Goal: Task Accomplishment & Management: Manage account settings

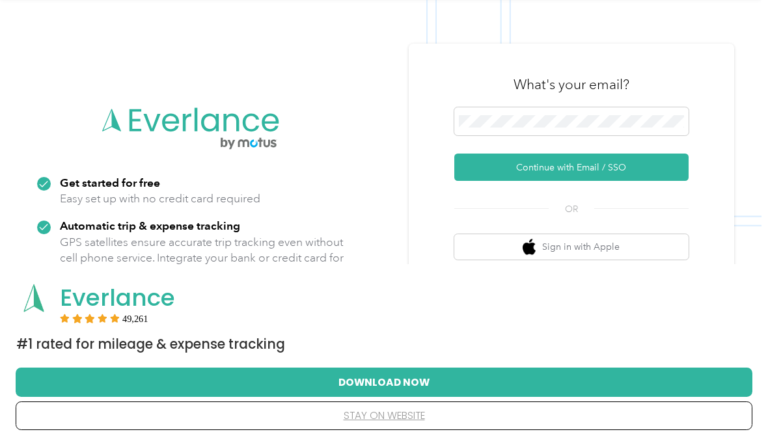
click at [405, 429] on button "stay on website" at bounding box center [383, 415] width 695 height 27
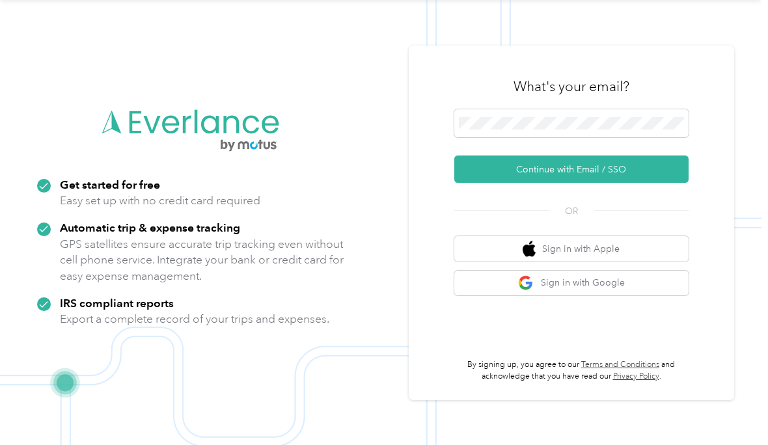
scroll to position [66, 0]
click at [626, 165] on button "Continue with Email / SSO" at bounding box center [571, 168] width 234 height 27
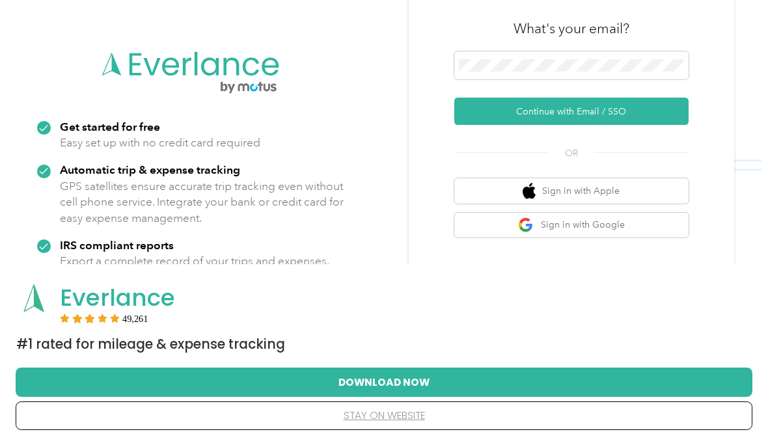
click at [410, 416] on button "stay on website" at bounding box center [383, 415] width 695 height 27
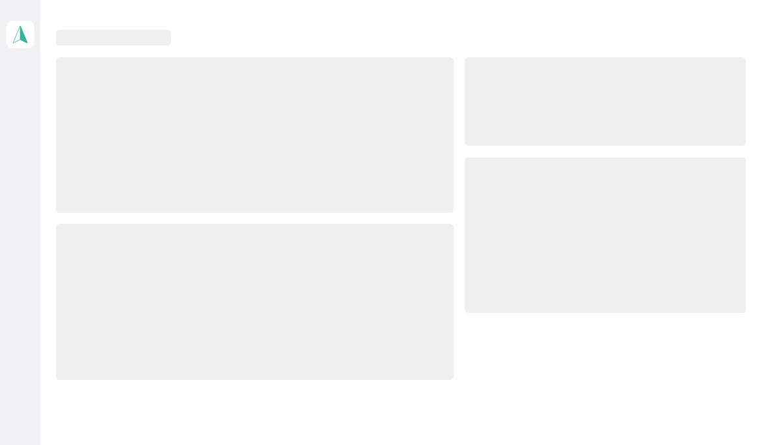
scroll to position [53, 0]
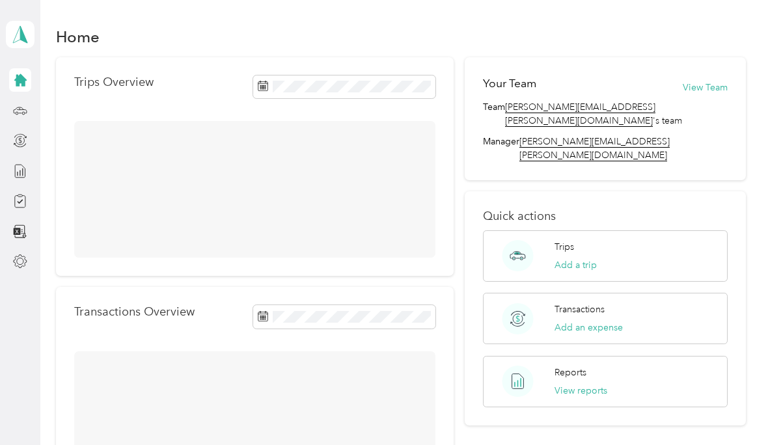
click at [596, 258] on button "Add a trip" at bounding box center [575, 265] width 42 height 14
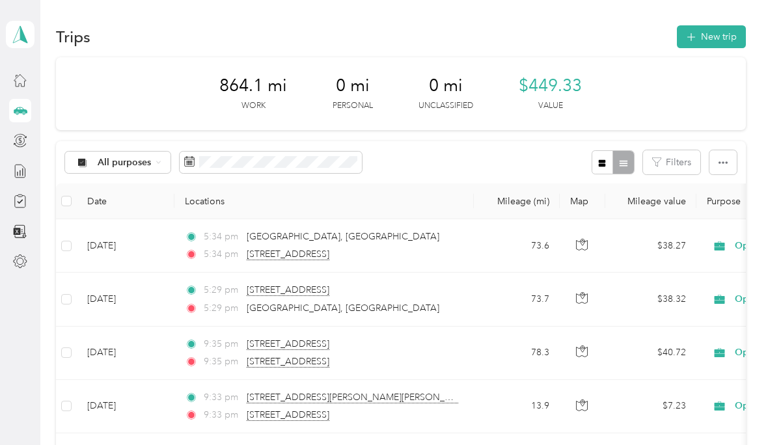
click at [732, 34] on button "New trip" at bounding box center [710, 36] width 69 height 23
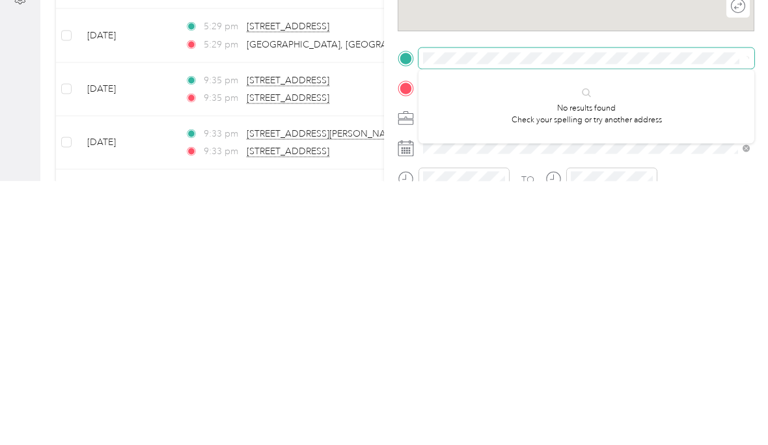
scroll to position [7, 0]
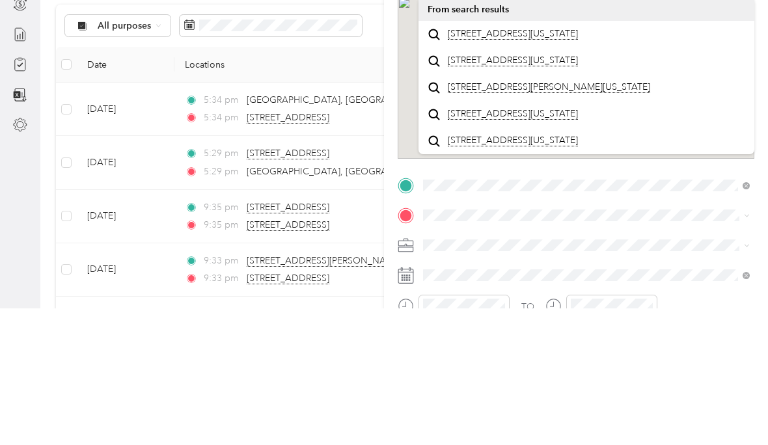
click at [578, 165] on span "[STREET_ADDRESS][US_STATE]" at bounding box center [513, 171] width 130 height 12
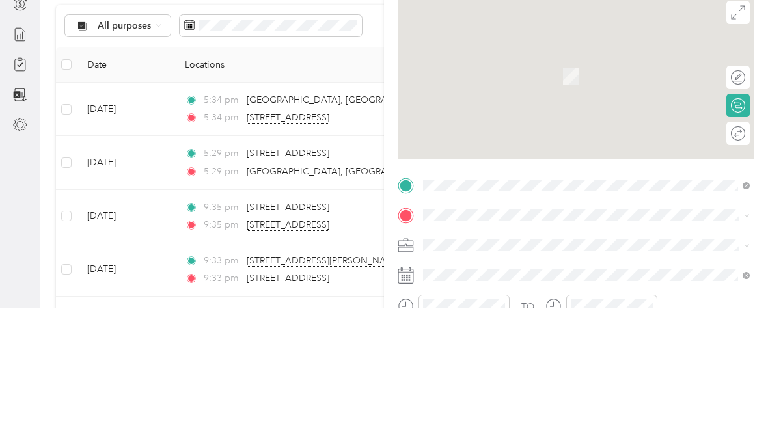
scroll to position [43, 0]
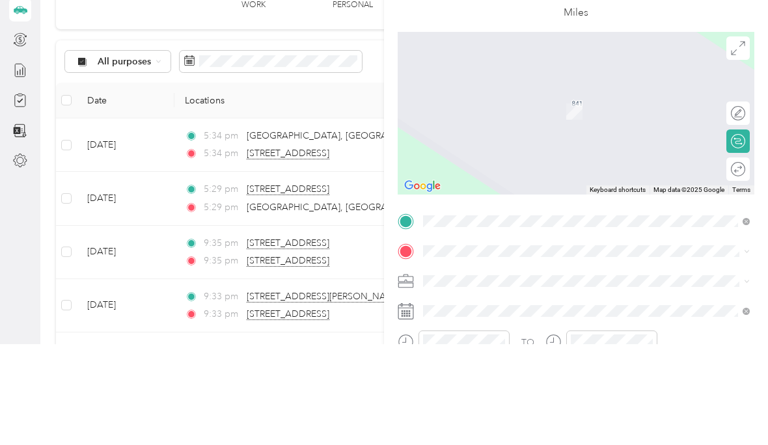
click at [420, 341] on span at bounding box center [586, 351] width 336 height 21
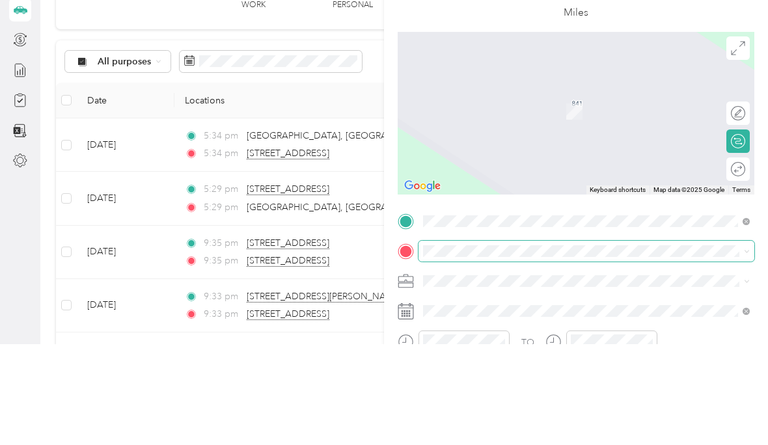
click at [446, 444] on div "New Trip Save This trip cannot be edited because it is either under review, app…" at bounding box center [380, 445] width 761 height 0
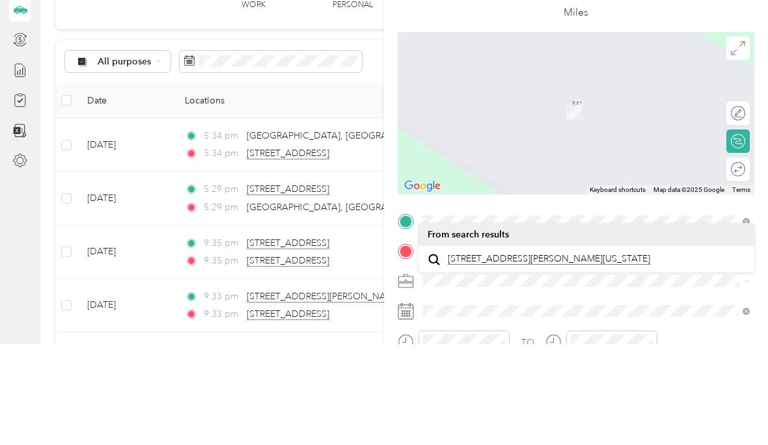
click at [555, 354] on span "[STREET_ADDRESS][PERSON_NAME][US_STATE]" at bounding box center [549, 360] width 202 height 12
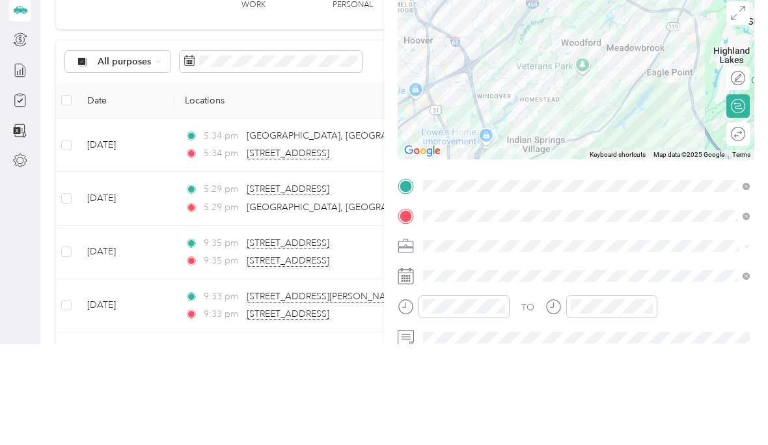
scroll to position [60, 0]
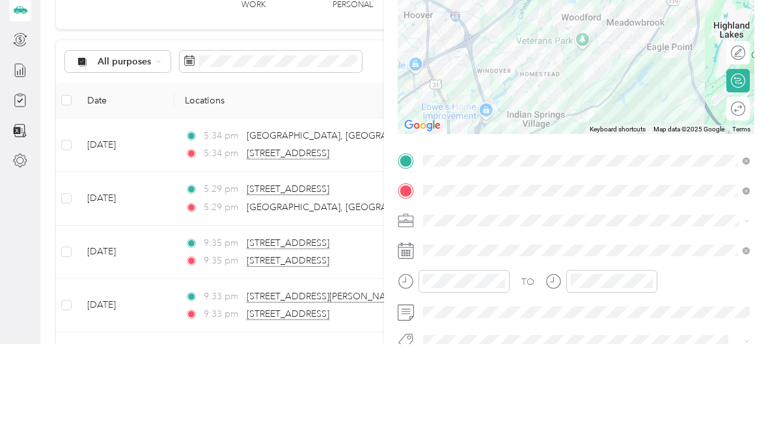
click at [412, 343] on icon at bounding box center [405, 351] width 16 height 16
click at [419, 341] on span at bounding box center [586, 351] width 336 height 21
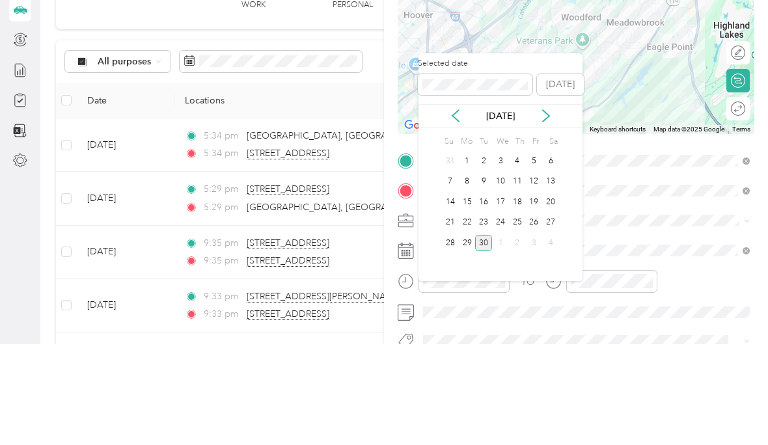
click at [469, 336] on div "29" at bounding box center [467, 344] width 17 height 16
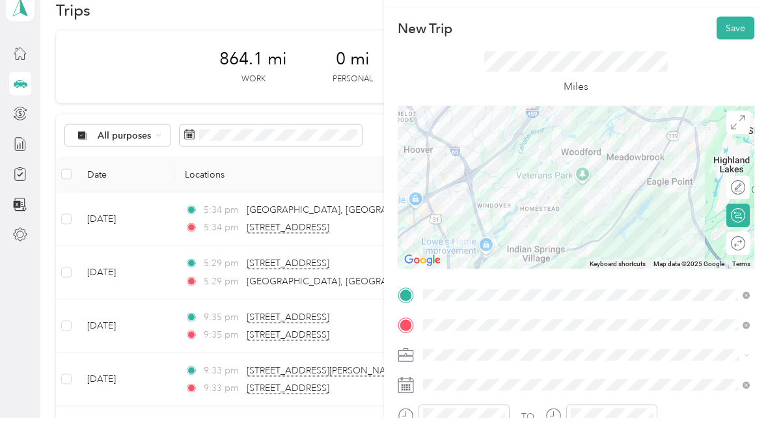
scroll to position [0, 0]
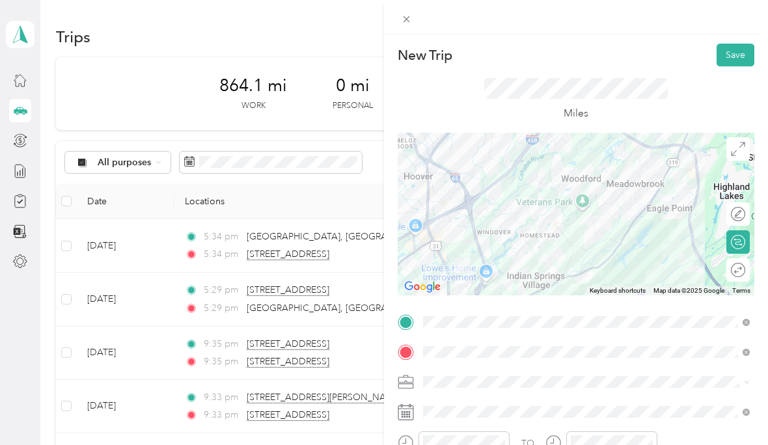
click at [747, 54] on button "Save" at bounding box center [735, 55] width 38 height 23
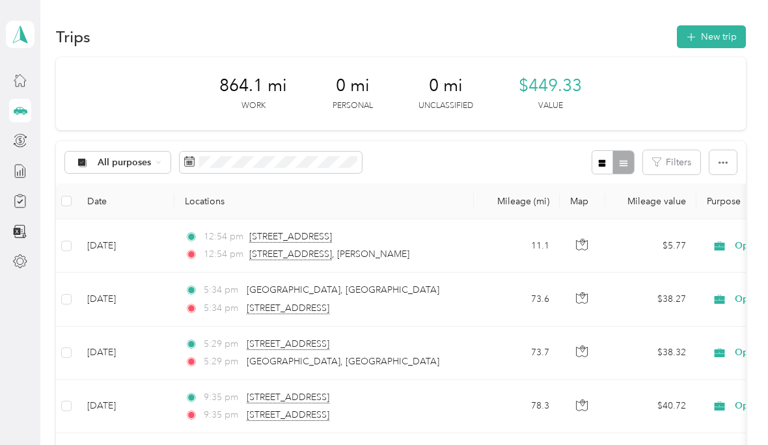
click at [740, 38] on button "New trip" at bounding box center [710, 36] width 69 height 23
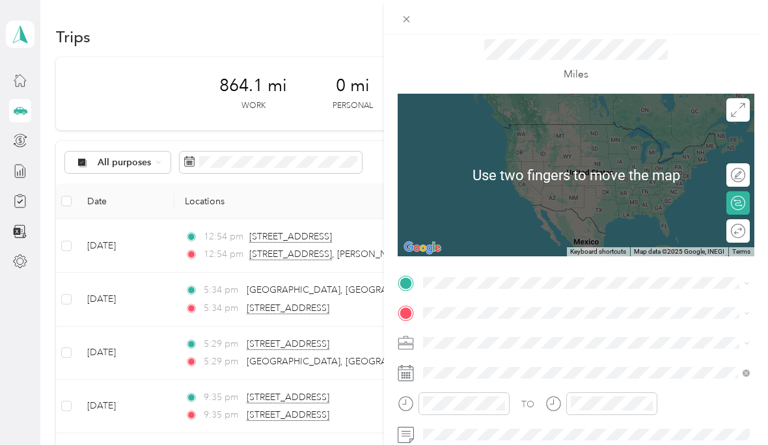
scroll to position [43, 0]
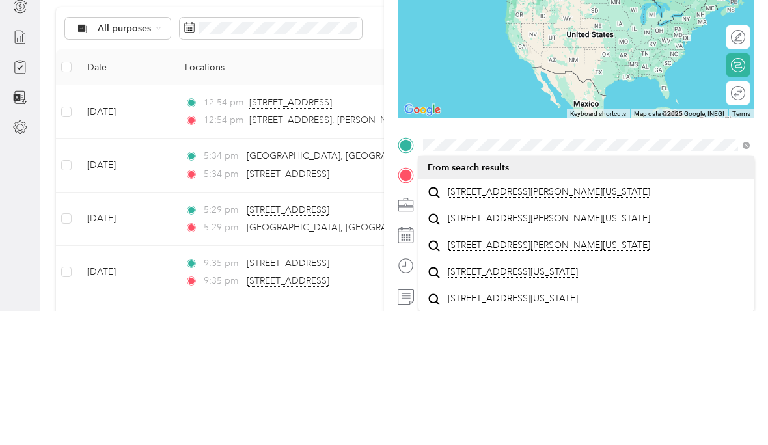
click at [585, 347] on span "[STREET_ADDRESS][PERSON_NAME][US_STATE]" at bounding box center [549, 353] width 202 height 12
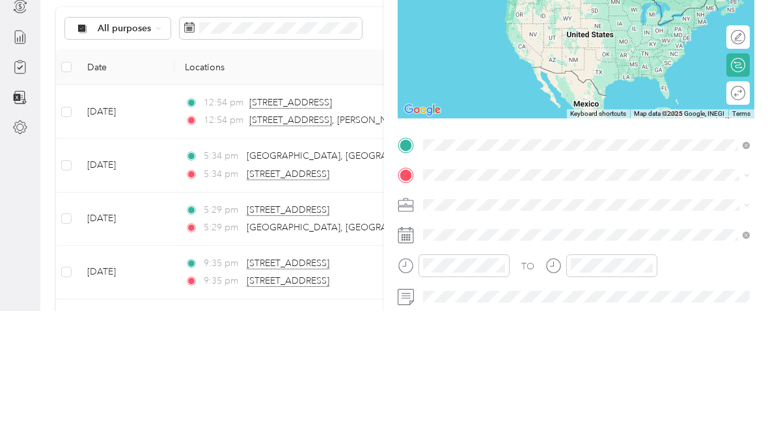
scroll to position [33, 0]
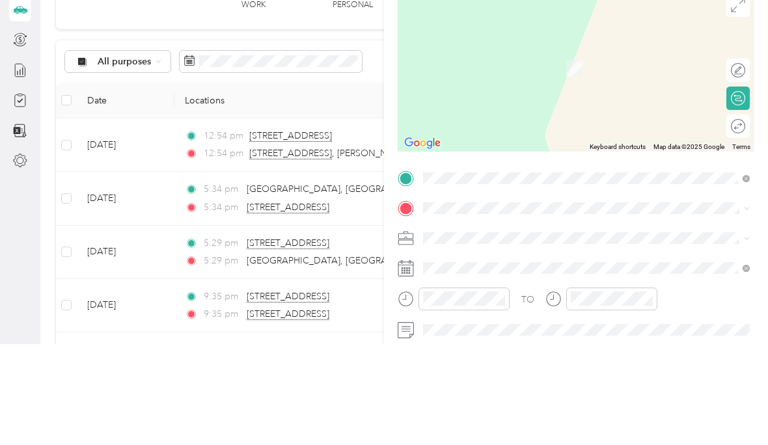
click at [414, 299] on div at bounding box center [575, 309] width 356 height 21
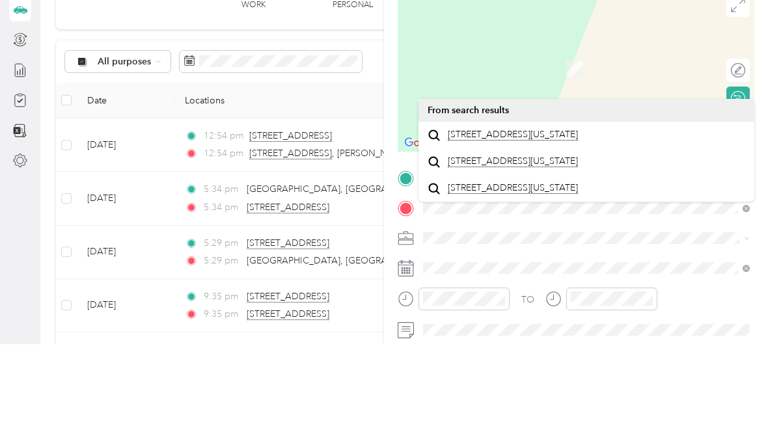
click at [542, 227] on div "[STREET_ADDRESS][US_STATE]" at bounding box center [585, 236] width 317 height 18
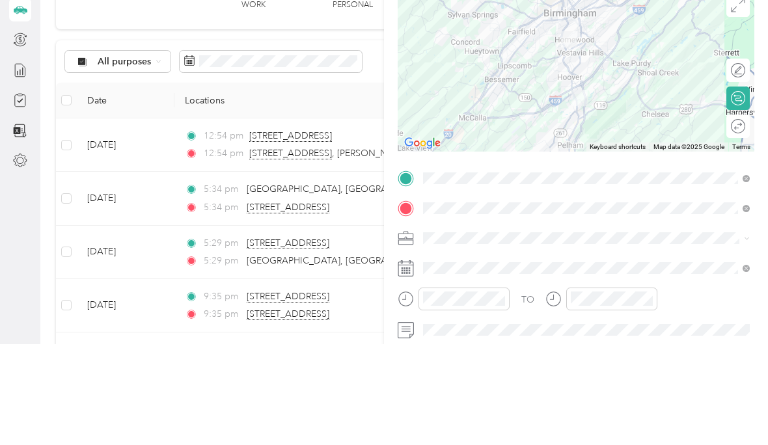
click at [412, 361] on icon at bounding box center [405, 369] width 16 height 16
click at [406, 366] on icon at bounding box center [406, 366] width 16 height 0
click at [412, 361] on icon at bounding box center [405, 369] width 16 height 16
click at [409, 361] on icon at bounding box center [405, 369] width 16 height 16
click at [399, 361] on icon at bounding box center [405, 369] width 16 height 16
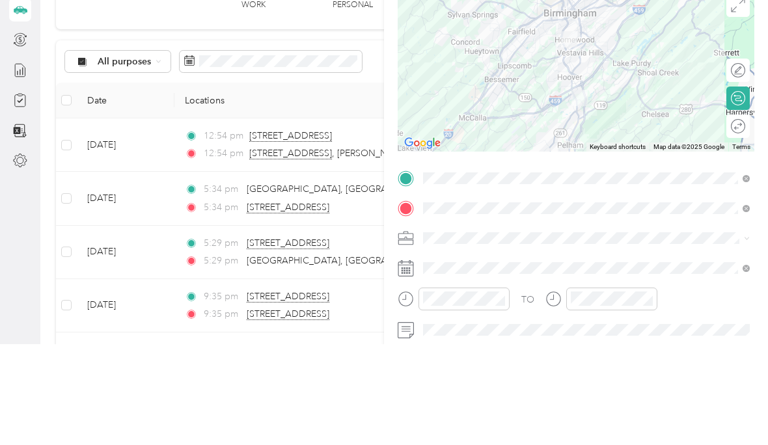
click at [409, 361] on icon at bounding box center [405, 369] width 16 height 16
click at [410, 361] on icon at bounding box center [405, 369] width 16 height 16
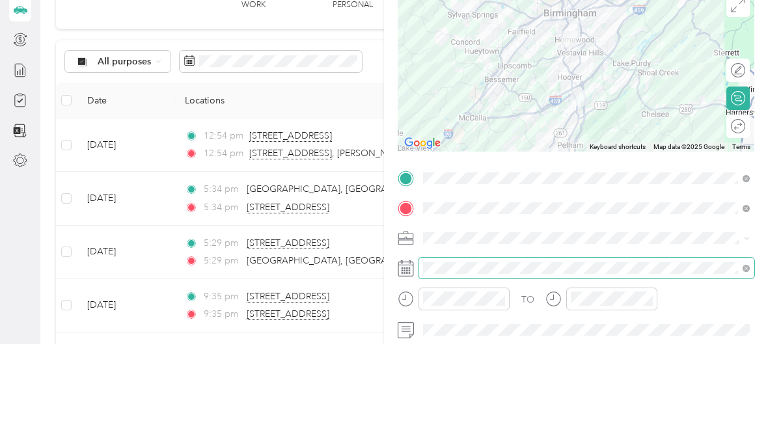
scroll to position [54, 0]
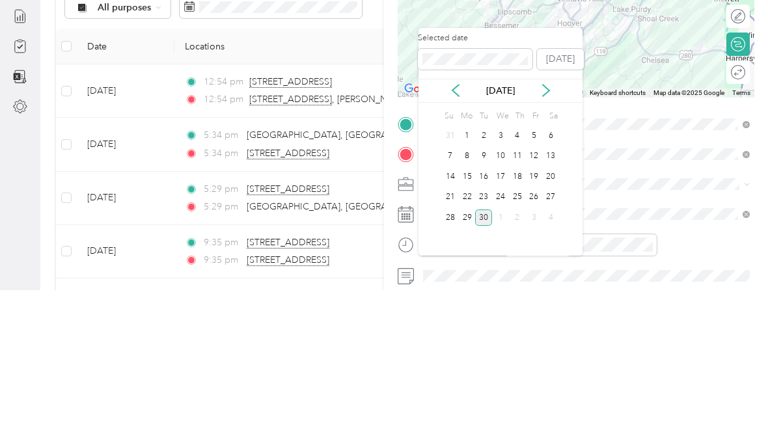
click at [463, 364] on div "29" at bounding box center [467, 372] width 17 height 16
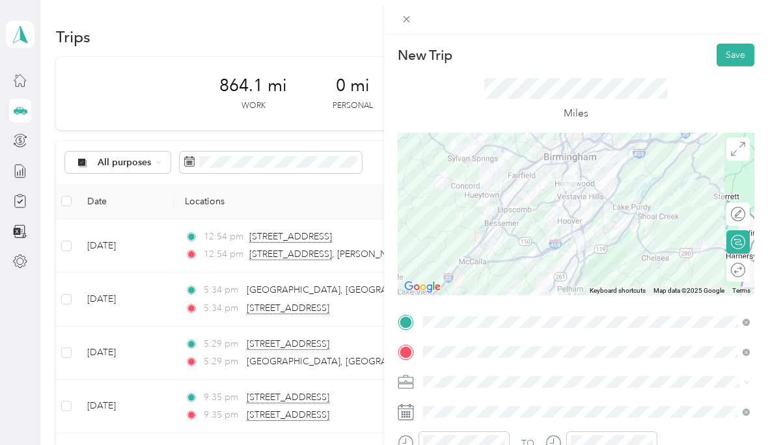
scroll to position [0, 0]
click at [745, 55] on button "Save" at bounding box center [735, 55] width 38 height 23
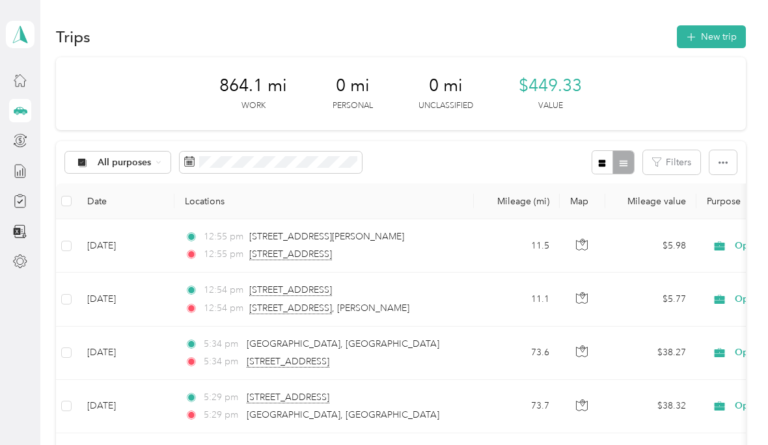
click at [732, 40] on button "New trip" at bounding box center [710, 36] width 69 height 23
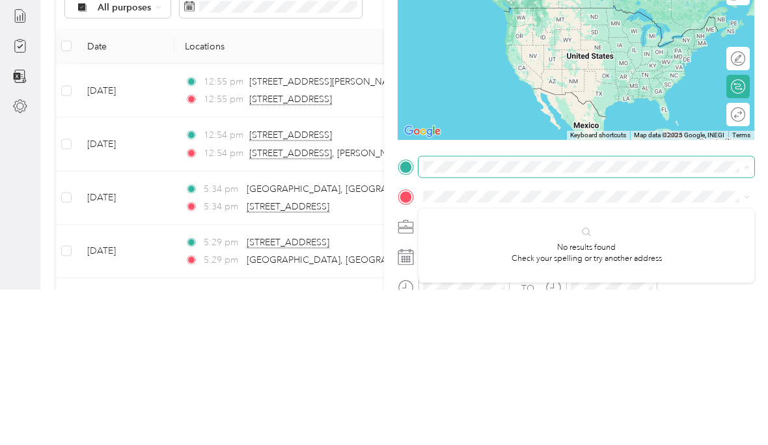
scroll to position [30, 0]
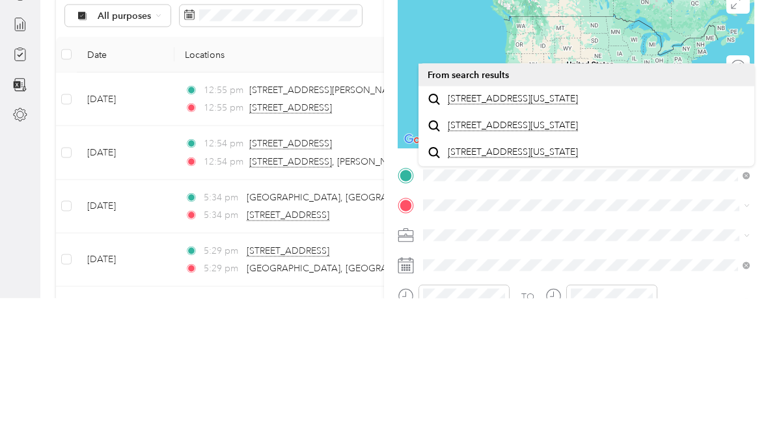
click at [545, 239] on span "[STREET_ADDRESS][US_STATE]" at bounding box center [513, 245] width 130 height 12
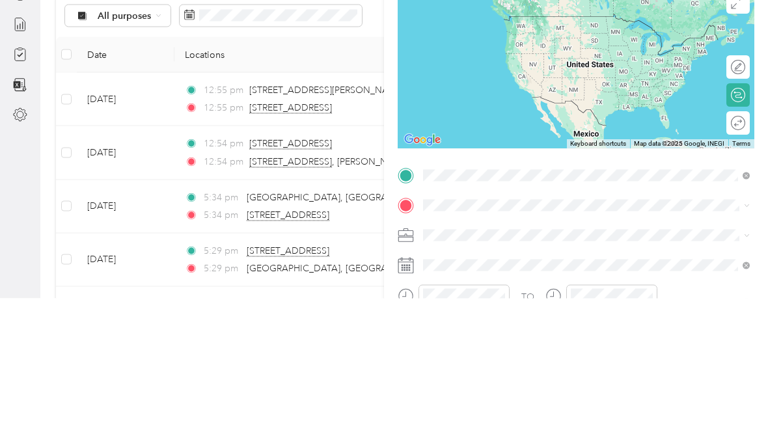
scroll to position [53, 0]
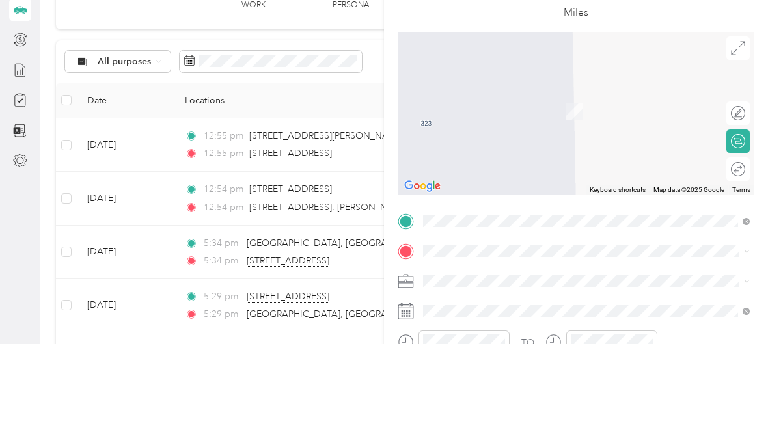
click at [414, 341] on div at bounding box center [575, 351] width 356 height 21
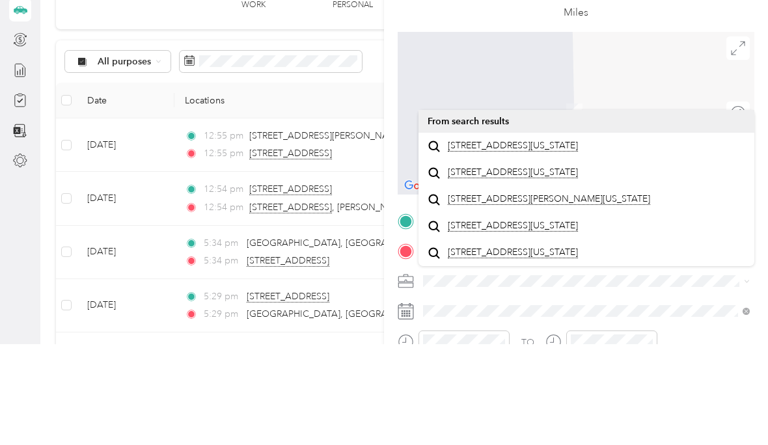
click at [568, 241] on span "[STREET_ADDRESS][US_STATE]" at bounding box center [513, 247] width 130 height 12
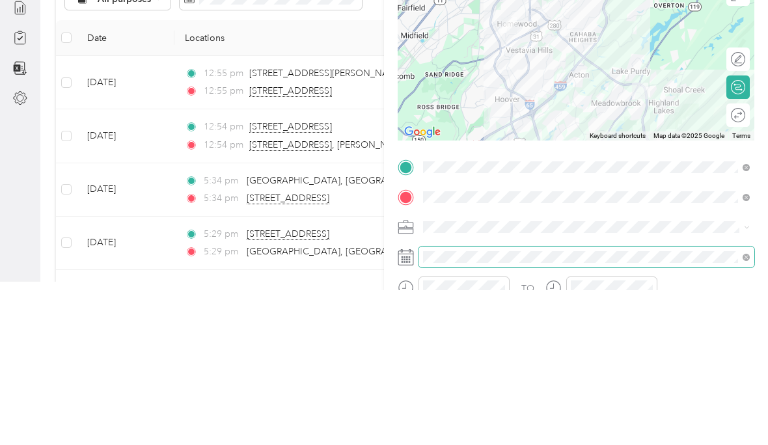
scroll to position [54, 0]
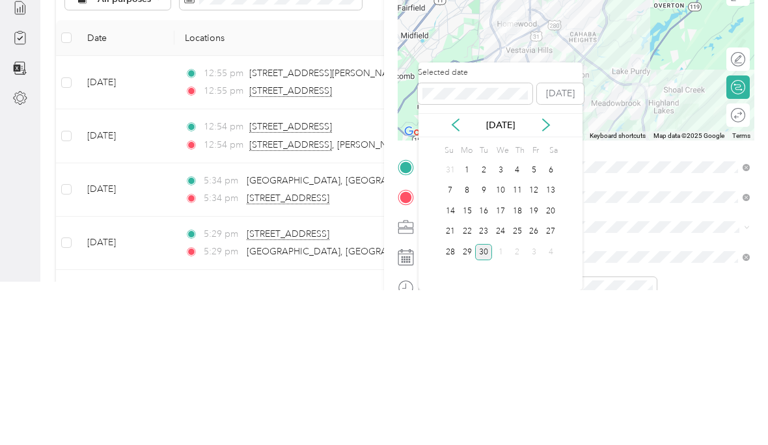
click at [464, 399] on div "29" at bounding box center [467, 407] width 17 height 16
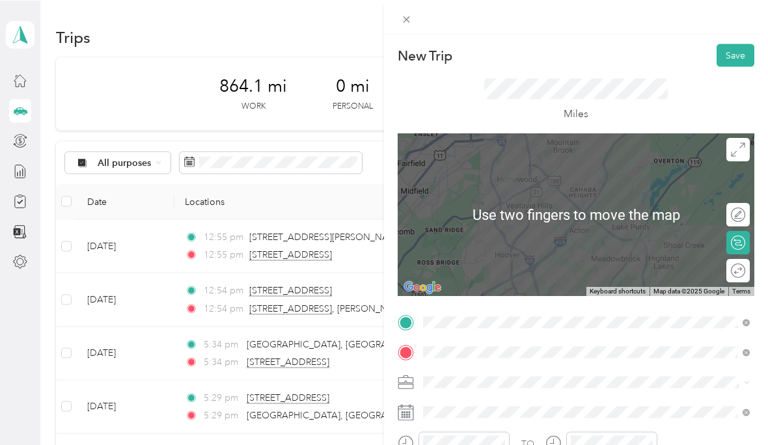
scroll to position [16, 0]
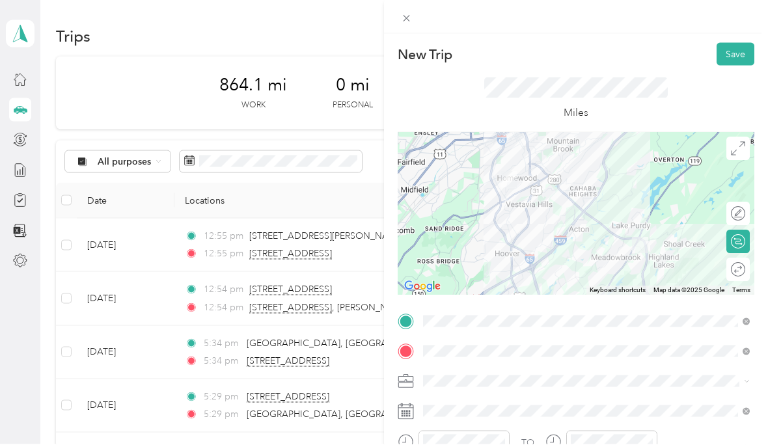
click at [742, 49] on button "Save" at bounding box center [735, 55] width 38 height 23
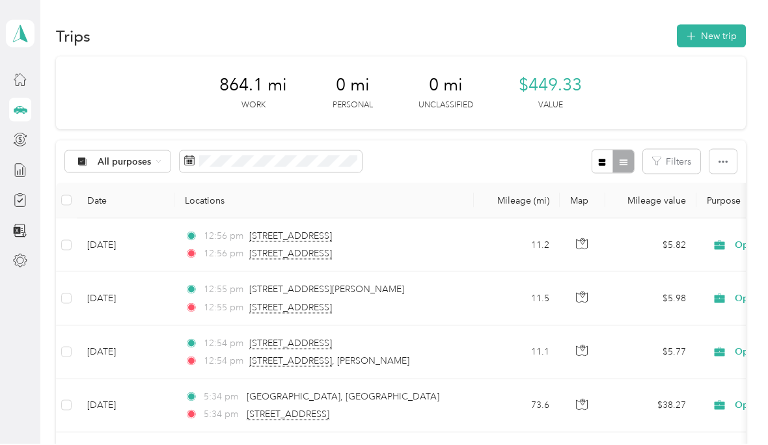
scroll to position [0, 0]
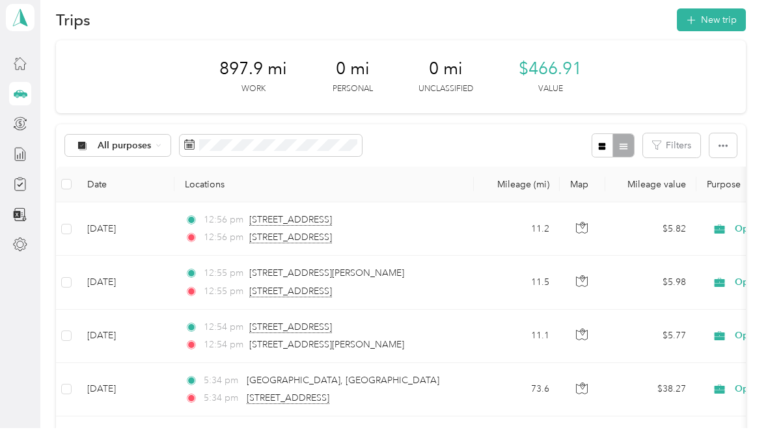
click at [23, 25] on polygon at bounding box center [23, 33] width 7 height 17
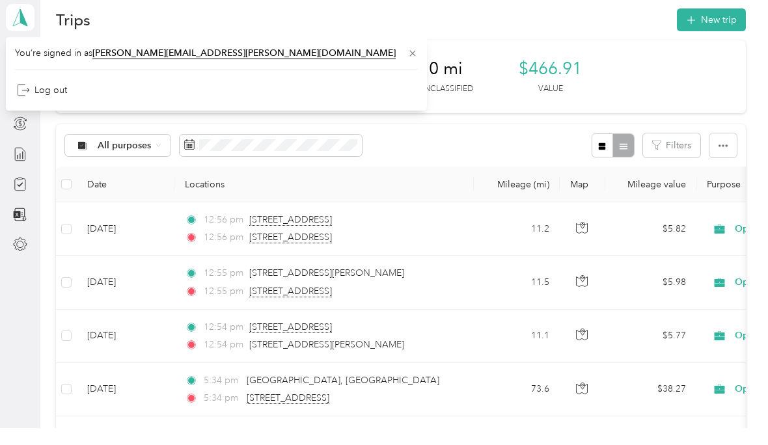
click at [544, 23] on div "Trips New trip" at bounding box center [400, 36] width 689 height 27
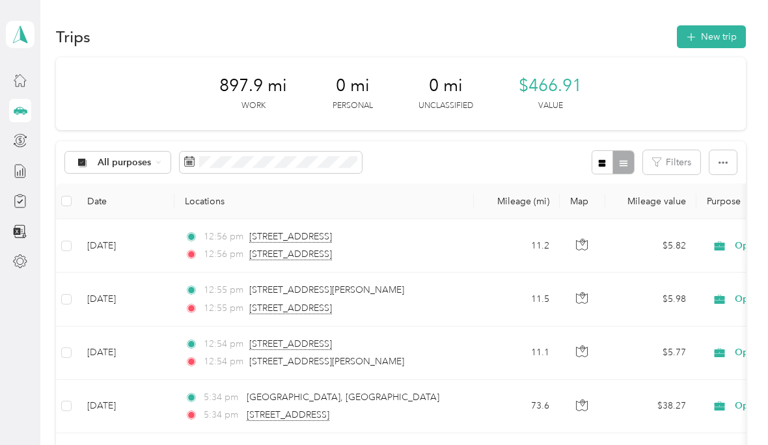
click at [25, 112] on icon at bounding box center [23, 112] width 3 height 3
click at [62, 76] on div "Home" at bounding box center [55, 80] width 44 height 32
click at [62, 85] on div "Home" at bounding box center [55, 80] width 44 height 32
click at [73, 77] on div "Home" at bounding box center [55, 80] width 44 height 32
click at [16, 210] on div at bounding box center [20, 200] width 22 height 23
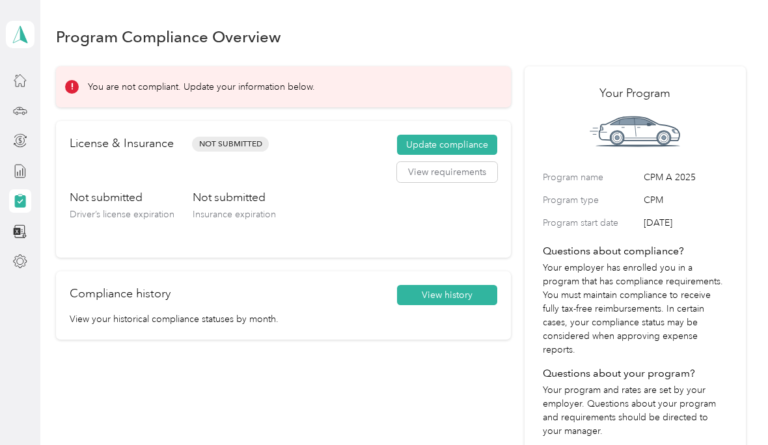
click at [487, 144] on button "Update compliance" at bounding box center [447, 145] width 100 height 21
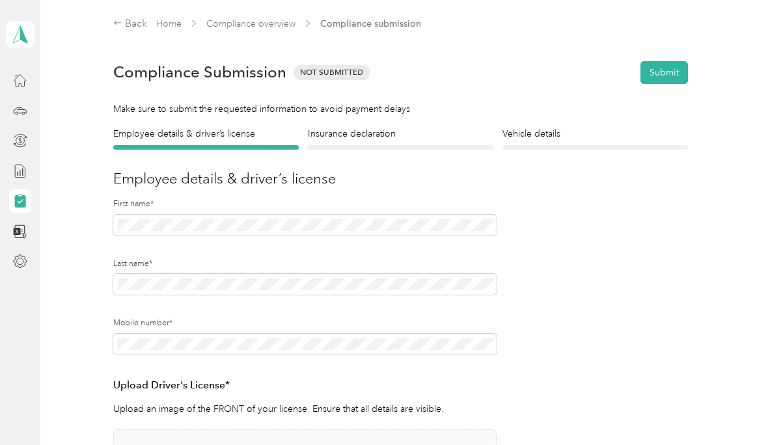
click at [20, 23] on span at bounding box center [20, 34] width 29 height 27
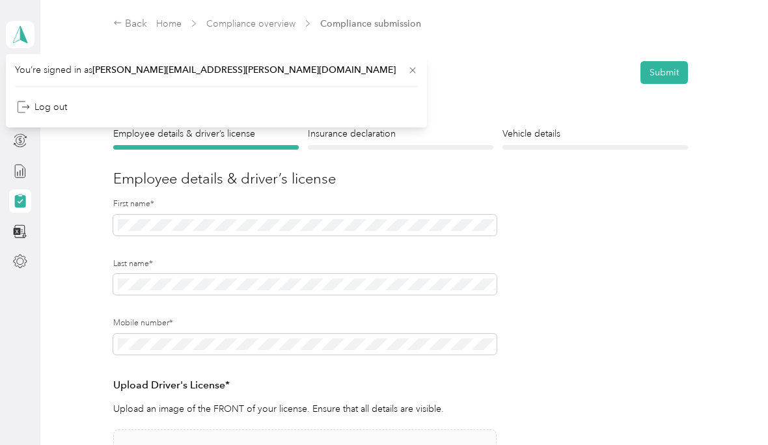
click at [23, 79] on div "You’re signed in as kimberly.x.foster@optioncare.com Log out" at bounding box center [216, 91] width 421 height 74
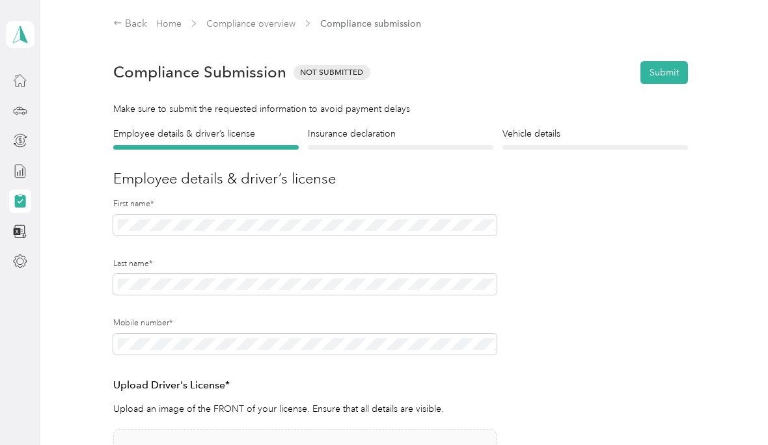
click at [135, 19] on div "Back" at bounding box center [130, 24] width 34 height 16
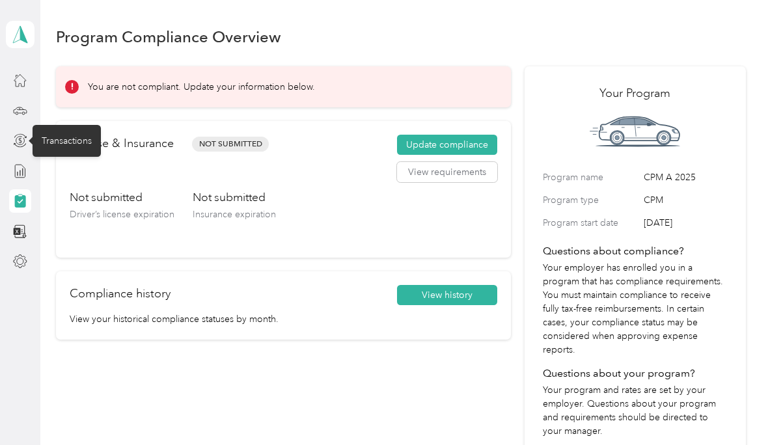
click at [67, 152] on div "Transactions" at bounding box center [67, 141] width 68 height 32
click at [65, 139] on div "Transactions" at bounding box center [67, 141] width 68 height 32
click at [23, 202] on icon at bounding box center [19, 201] width 11 height 12
click at [27, 204] on icon at bounding box center [20, 201] width 14 height 14
click at [20, 198] on icon at bounding box center [19, 201] width 11 height 12
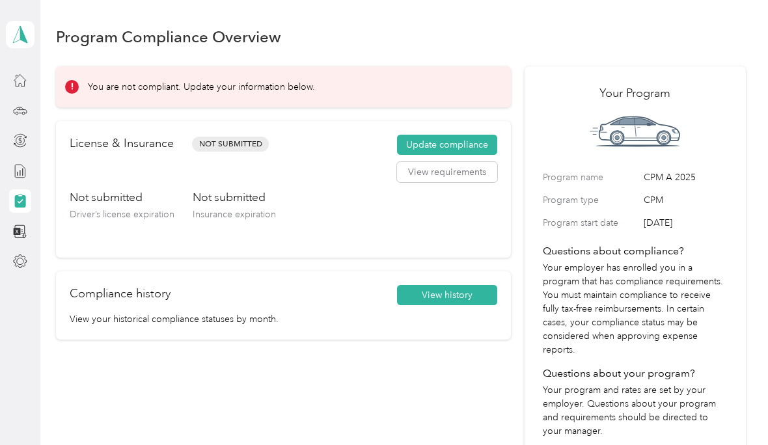
click at [25, 200] on icon at bounding box center [19, 201] width 11 height 12
click at [21, 40] on polygon at bounding box center [23, 33] width 7 height 17
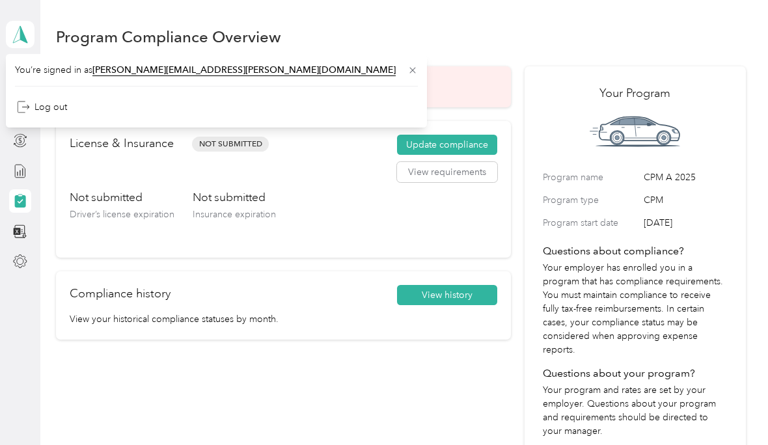
click at [407, 70] on icon at bounding box center [412, 70] width 10 height 10
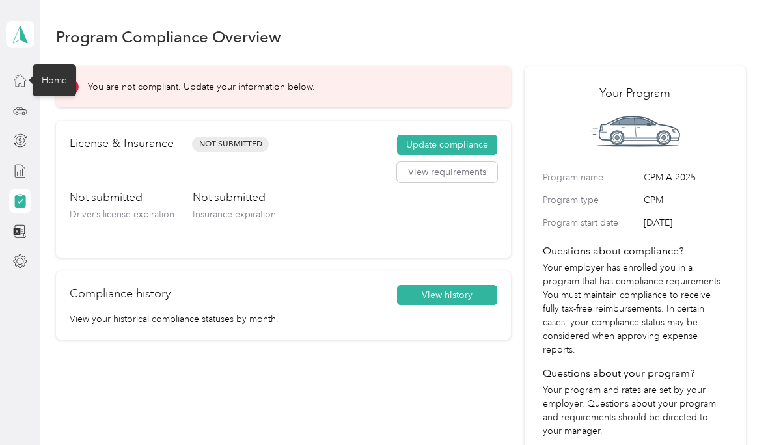
click at [58, 79] on div "Home" at bounding box center [55, 80] width 44 height 32
click at [27, 75] on icon at bounding box center [20, 80] width 14 height 14
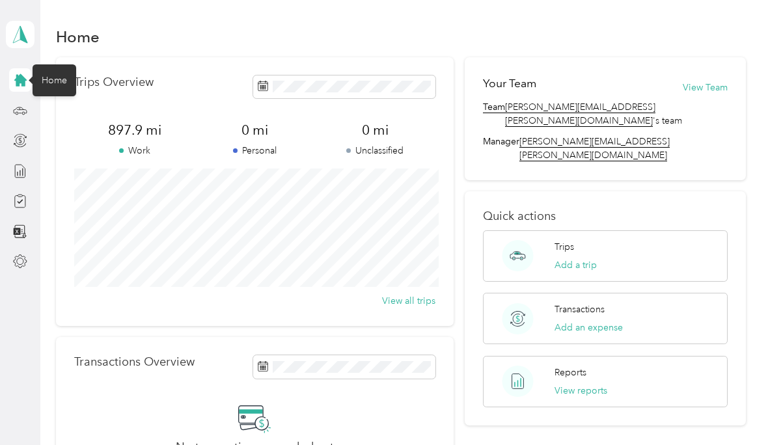
click at [522, 258] on ellipse at bounding box center [521, 258] width 1 height 1
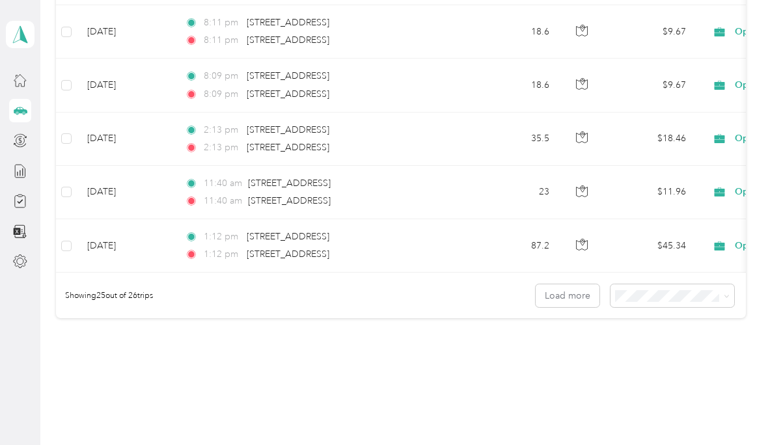
scroll to position [1283, 0]
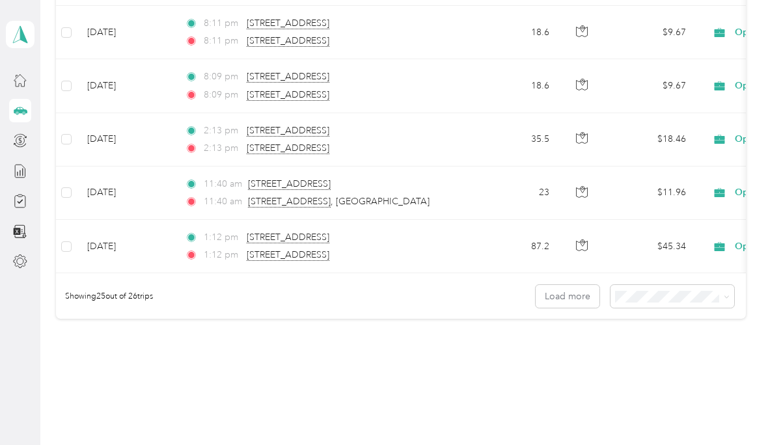
click at [593, 290] on button "Load more" at bounding box center [567, 296] width 64 height 23
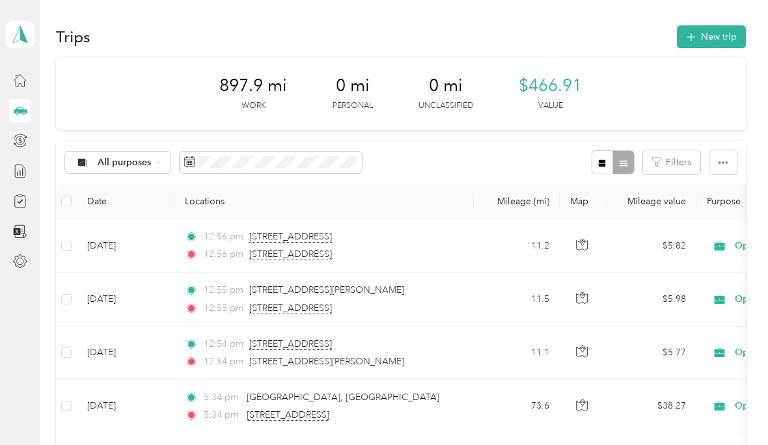
scroll to position [0, 0]
click at [57, 68] on div "Home" at bounding box center [55, 80] width 44 height 32
click at [38, 80] on div "Home" at bounding box center [55, 80] width 44 height 32
click at [60, 82] on div "Home" at bounding box center [55, 80] width 44 height 32
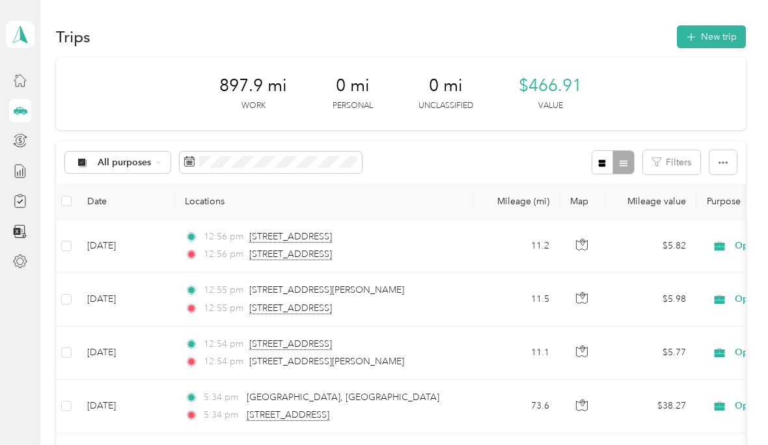
click at [73, 193] on th at bounding box center [66, 201] width 21 height 36
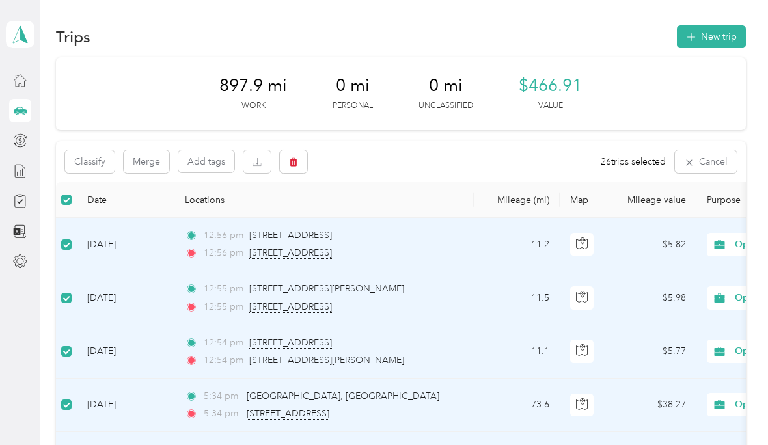
click at [706, 158] on button "Cancel" at bounding box center [706, 161] width 62 height 23
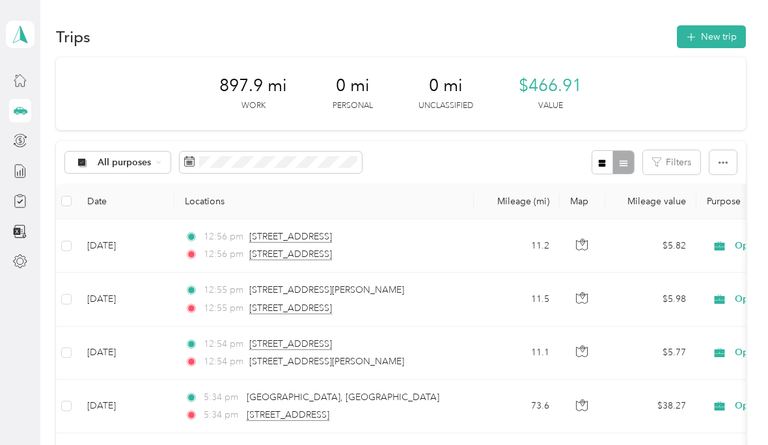
click at [22, 25] on icon at bounding box center [20, 34] width 20 height 18
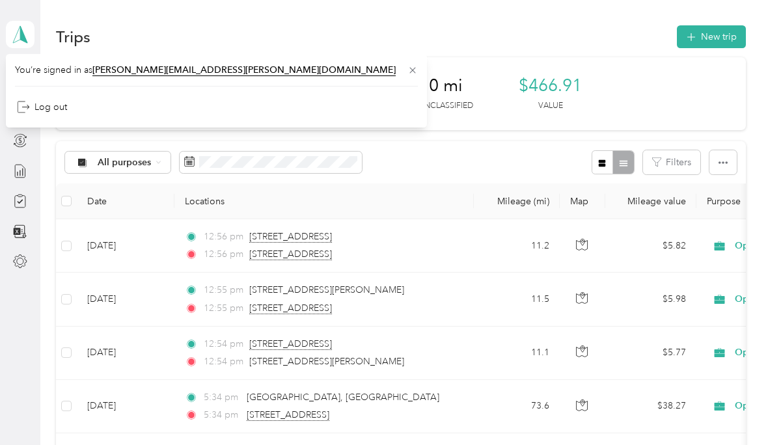
click at [172, 23] on div "Trips New trip" at bounding box center [400, 36] width 689 height 27
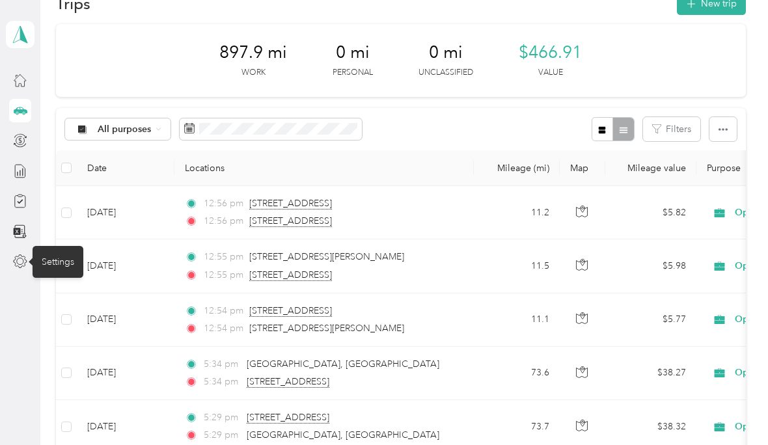
scroll to position [33, 0]
click at [734, 124] on button "button" at bounding box center [722, 130] width 27 height 24
click at [721, 152] on span "Select all" at bounding box center [715, 153] width 36 height 11
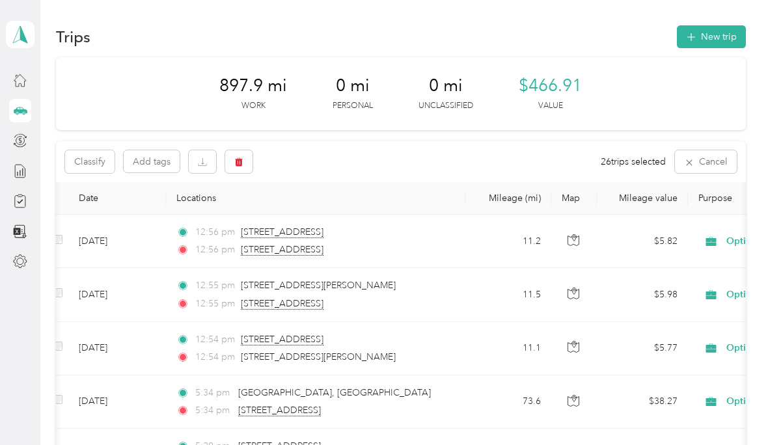
scroll to position [0, 0]
click at [189, 155] on button "button" at bounding box center [202, 161] width 27 height 23
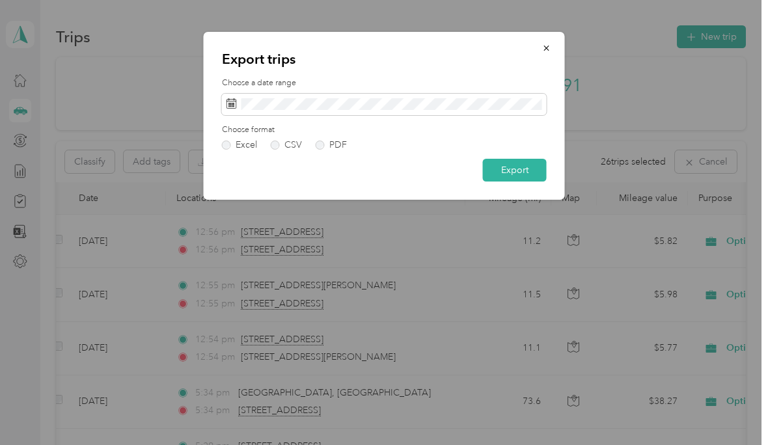
click at [545, 42] on span "button" at bounding box center [546, 47] width 9 height 11
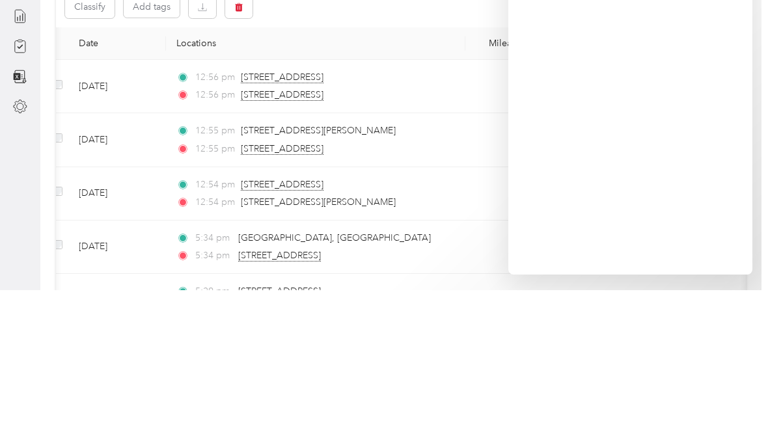
scroll to position [53, 0]
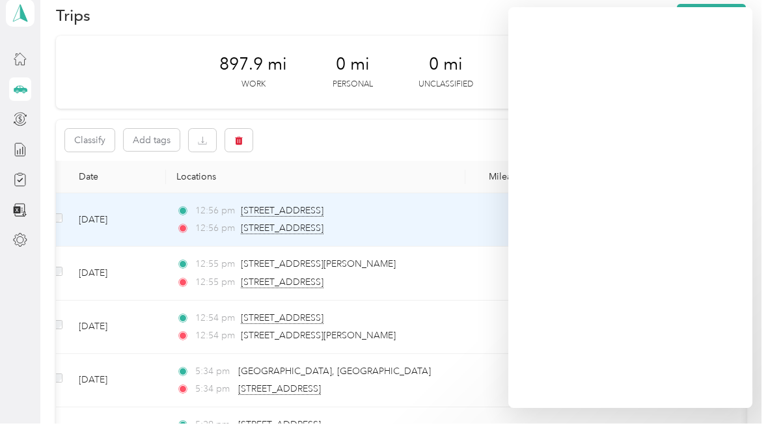
click at [446, 225] on div "12:56 pm 323 Broadway Street, Birmingham" at bounding box center [312, 232] width 273 height 14
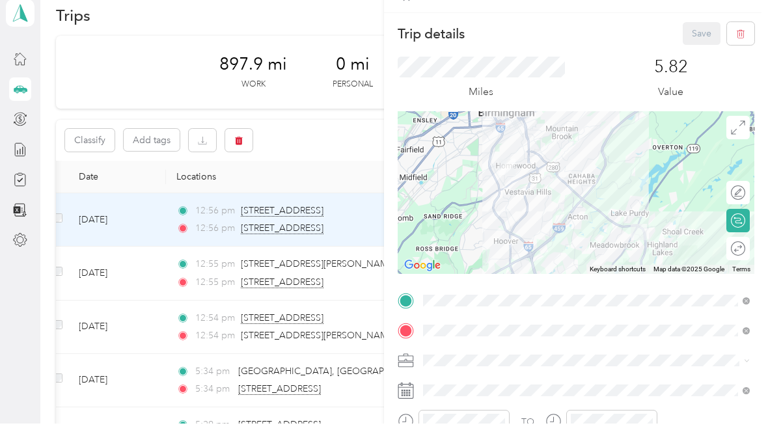
click at [347, 76] on div "Trip details Save This trip cannot be edited because it is either under review,…" at bounding box center [384, 222] width 768 height 445
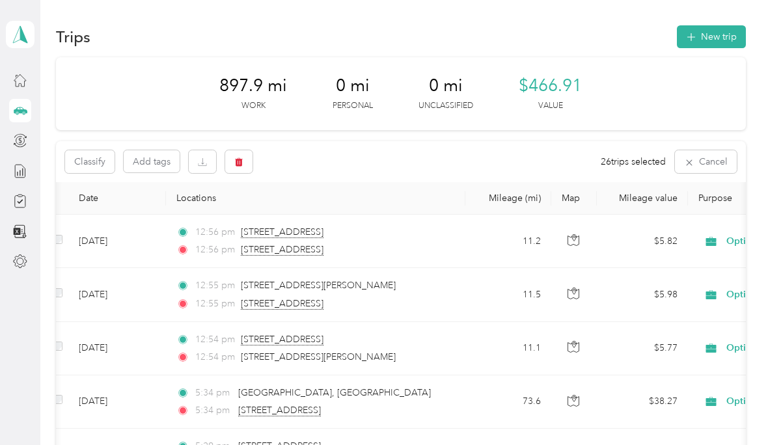
scroll to position [0, 0]
click at [705, 164] on button "Cancel" at bounding box center [706, 161] width 62 height 23
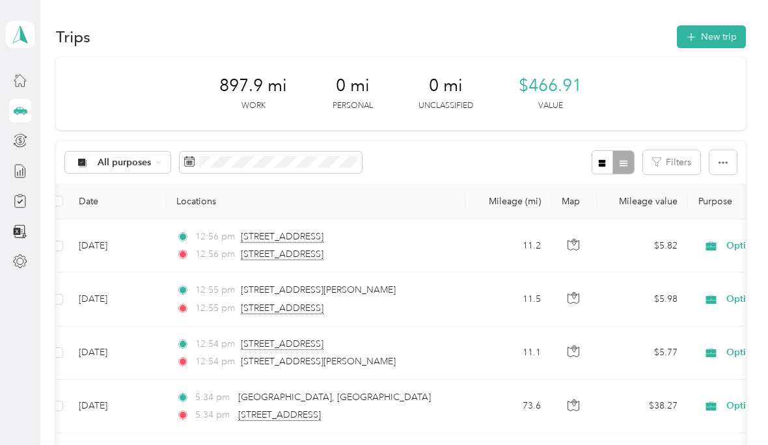
click at [190, 162] on icon at bounding box center [189, 161] width 10 height 10
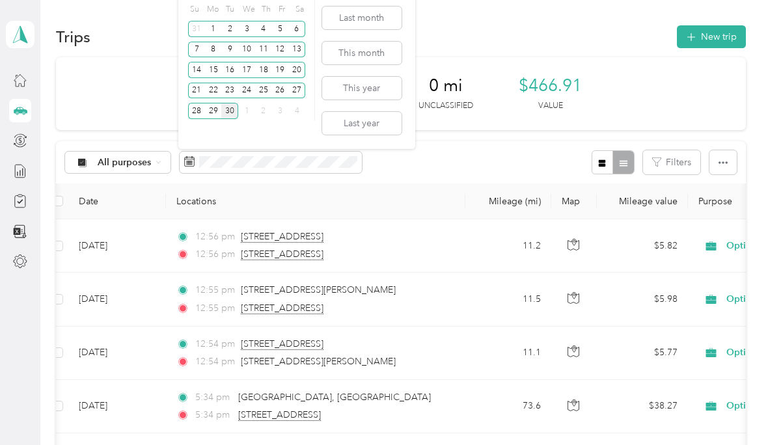
click at [211, 34] on div "1" at bounding box center [213, 29] width 17 height 16
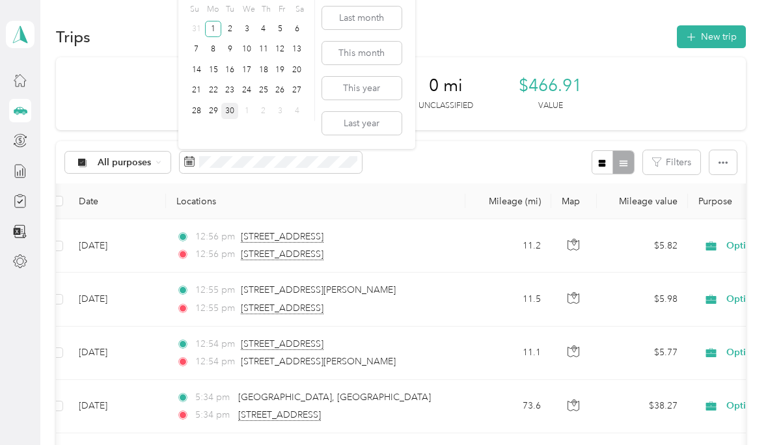
click at [235, 111] on div "30" at bounding box center [229, 111] width 17 height 16
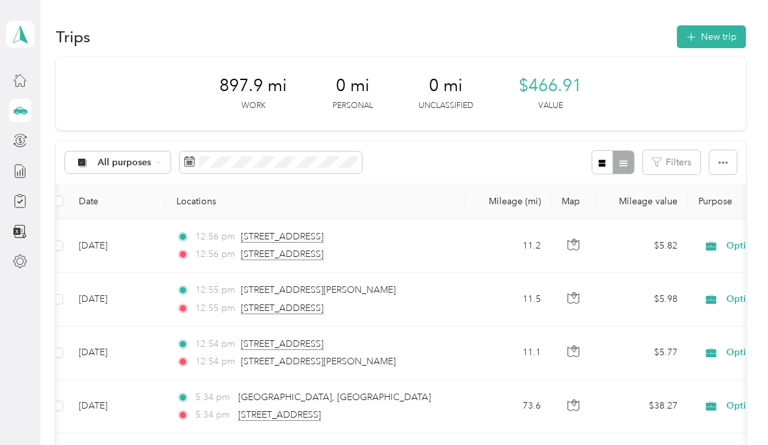
click at [159, 165] on icon at bounding box center [157, 161] width 5 height 5
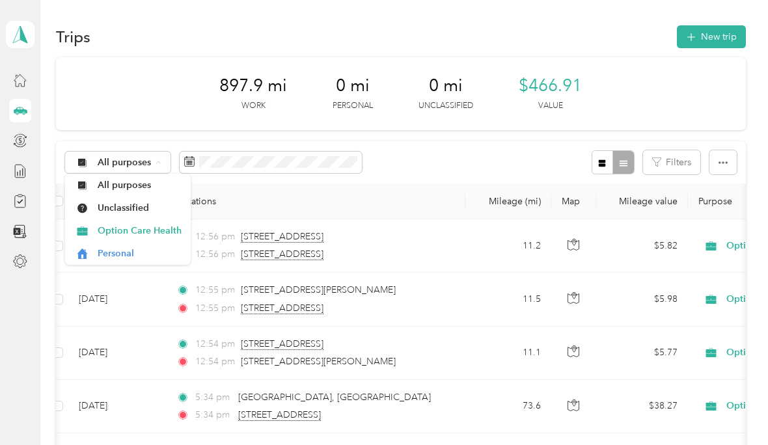
click at [416, 193] on th "Locations" at bounding box center [315, 201] width 299 height 36
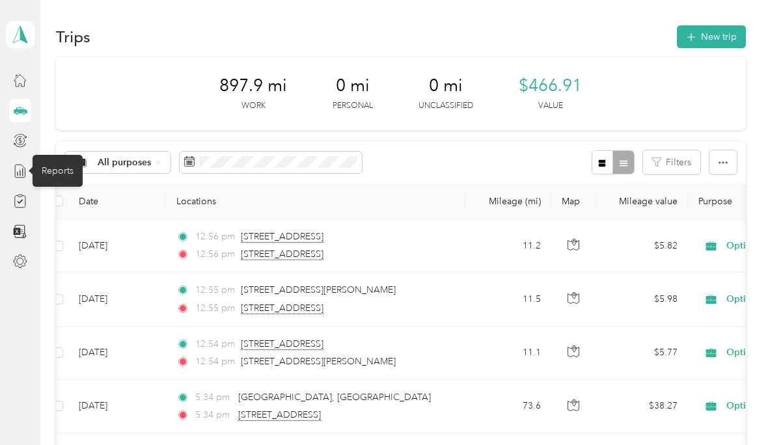
click at [63, 173] on div "Reports" at bounding box center [58, 171] width 50 height 32
click at [62, 172] on div "Reports" at bounding box center [58, 171] width 50 height 32
click at [50, 183] on div "Reports" at bounding box center [58, 171] width 50 height 32
click at [70, 169] on div "Reports" at bounding box center [58, 171] width 50 height 32
click at [130, 165] on span "All purposes" at bounding box center [125, 162] width 54 height 9
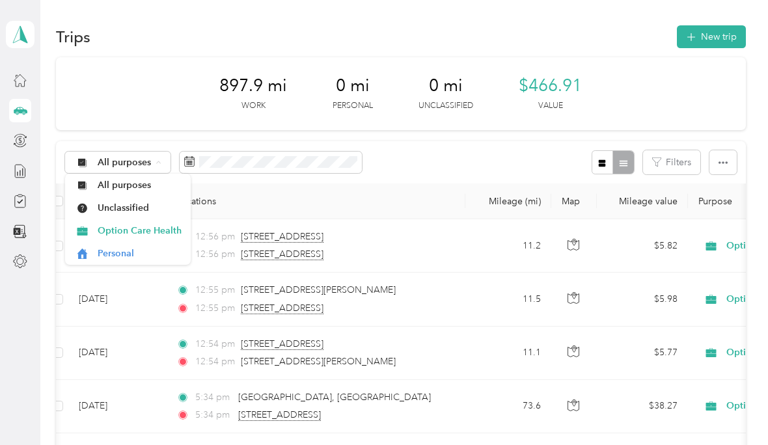
click at [139, 70] on div "897.9 mi Work 0 mi Personal 0 mi Unclassified $466.91 Value" at bounding box center [400, 93] width 689 height 73
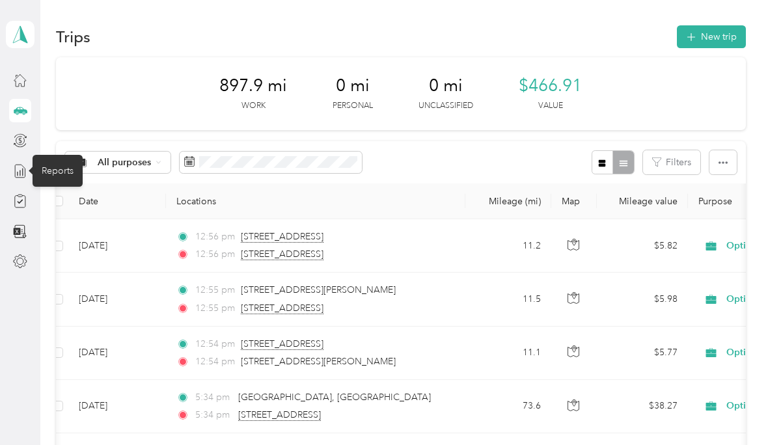
click at [62, 176] on div "Reports" at bounding box center [58, 171] width 50 height 32
click at [49, 173] on div "Reports" at bounding box center [58, 171] width 50 height 32
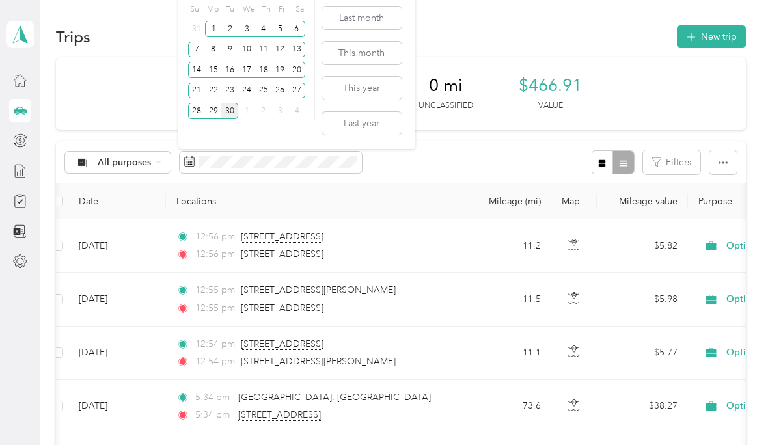
click at [104, 90] on div "897.9 mi Work 0 mi Personal 0 mi Unclassified $466.91 Value" at bounding box center [400, 93] width 689 height 73
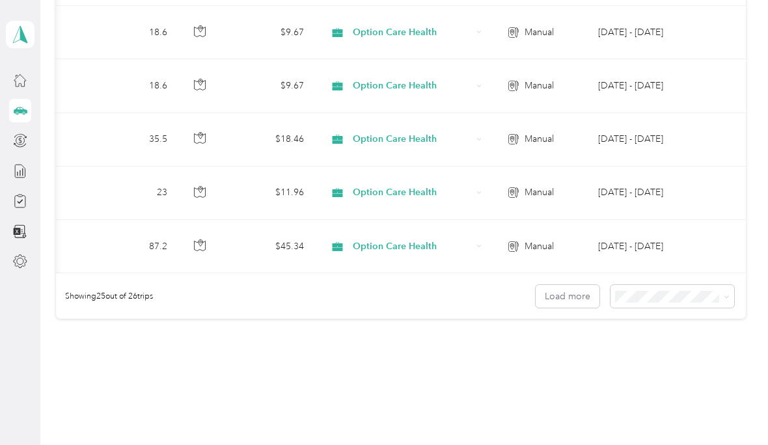
scroll to position [1283, 0]
click at [588, 289] on button "Load more" at bounding box center [567, 296] width 64 height 23
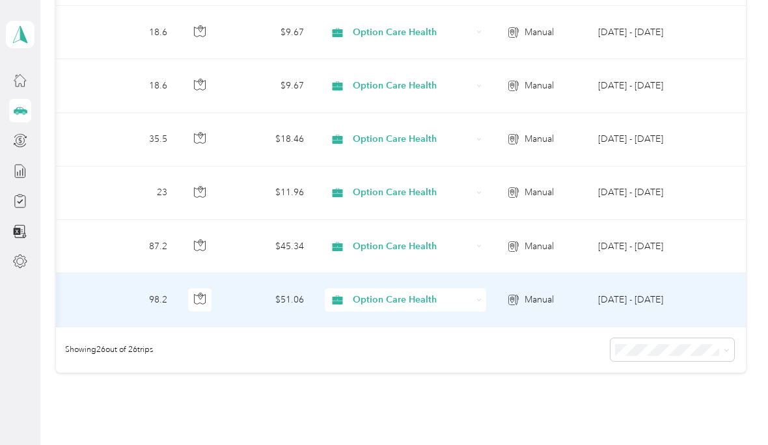
click at [592, 292] on td "[DATE] - [DATE]" at bounding box center [646, 299] width 118 height 53
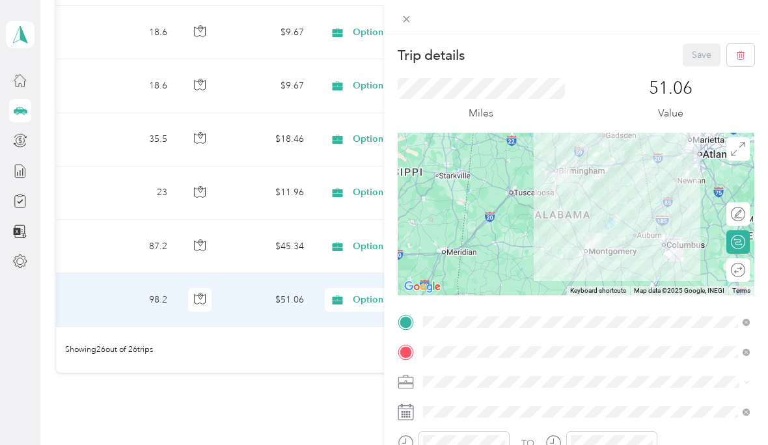
click at [314, 410] on div "Trip details Save This trip cannot be edited because it is either under review,…" at bounding box center [384, 222] width 768 height 445
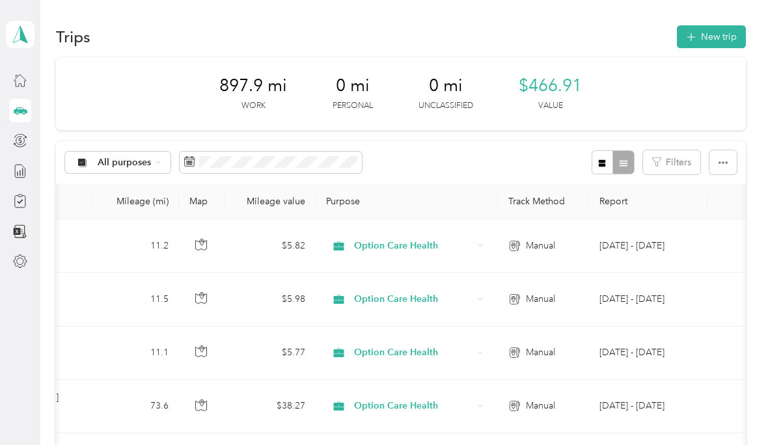
scroll to position [0, 0]
click at [565, 96] on div "$466.91 Value" at bounding box center [549, 93] width 63 height 36
click at [144, 152] on div "All purposes" at bounding box center [117, 163] width 105 height 22
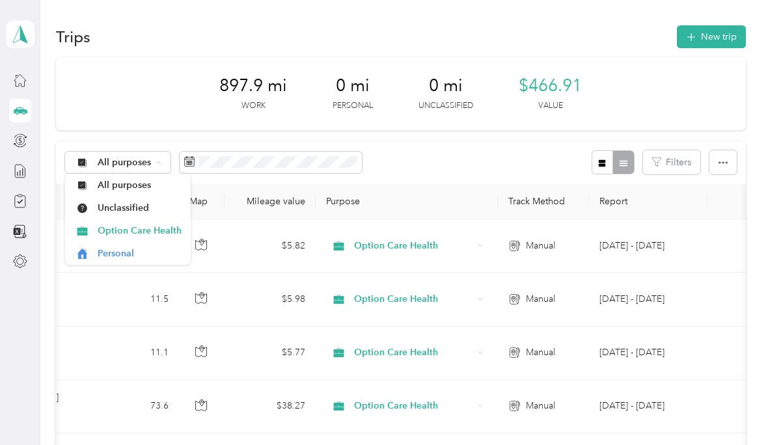
click at [152, 68] on div "897.9 mi Work 0 mi Personal 0 mi Unclassified $466.91 Value" at bounding box center [400, 93] width 689 height 73
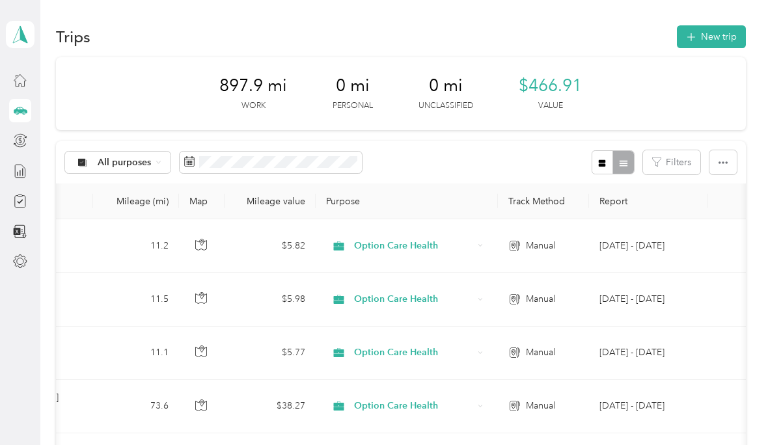
click at [147, 170] on div "All purposes" at bounding box center [117, 163] width 105 height 22
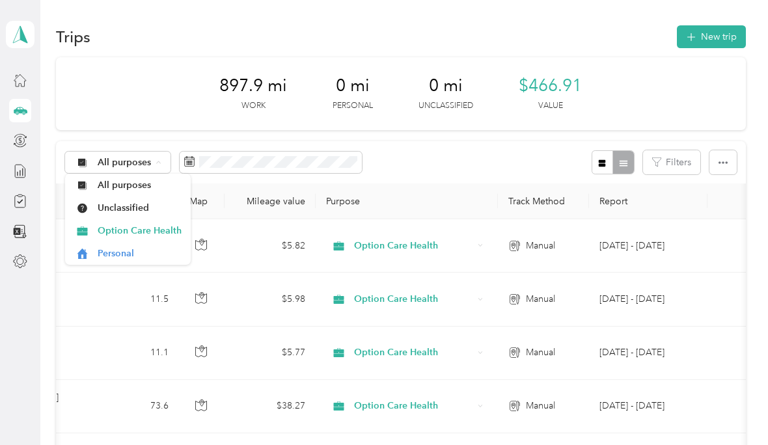
click at [161, 229] on span "Option Care Health" at bounding box center [140, 231] width 84 height 14
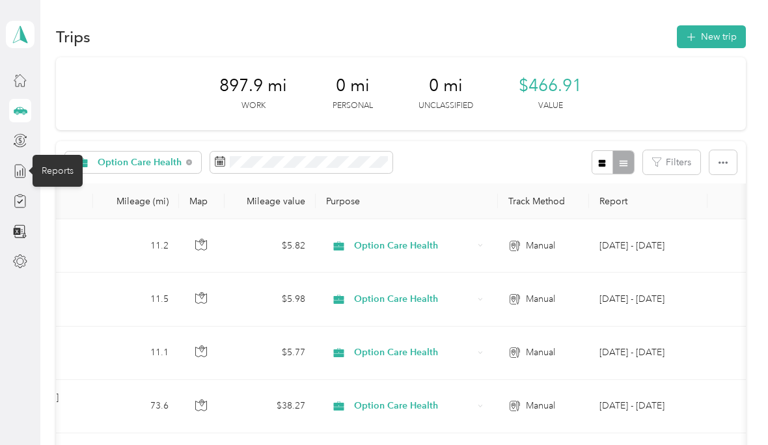
click at [59, 180] on div "Reports" at bounding box center [58, 171] width 50 height 32
click at [59, 185] on div "Reports" at bounding box center [58, 171] width 50 height 32
click at [613, 162] on button "button" at bounding box center [602, 162] width 22 height 24
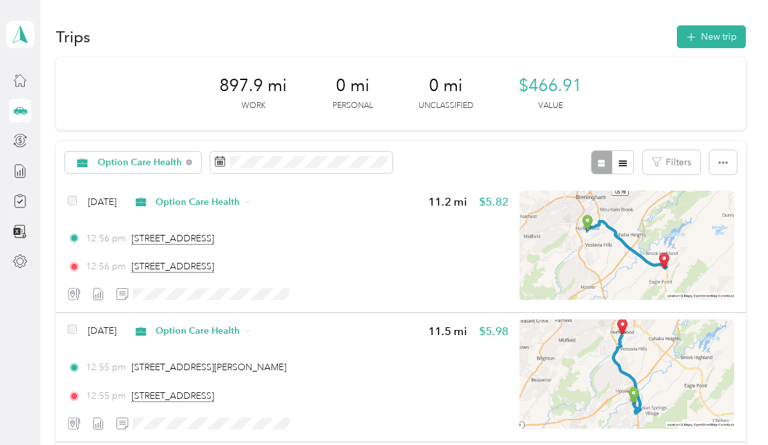
click at [634, 155] on button "button" at bounding box center [622, 162] width 22 height 24
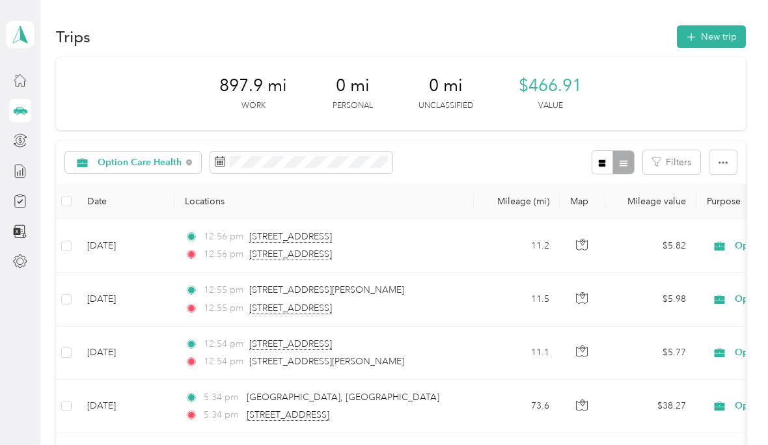
click at [686, 152] on button "Filters" at bounding box center [671, 162] width 57 height 24
click at [699, 68] on div "897.9 mi Work 0 mi Personal 0 mi Unclassified $466.91 Value" at bounding box center [400, 93] width 689 height 73
click at [734, 152] on button "button" at bounding box center [722, 162] width 27 height 24
click at [725, 187] on span "Select all" at bounding box center [715, 186] width 36 height 11
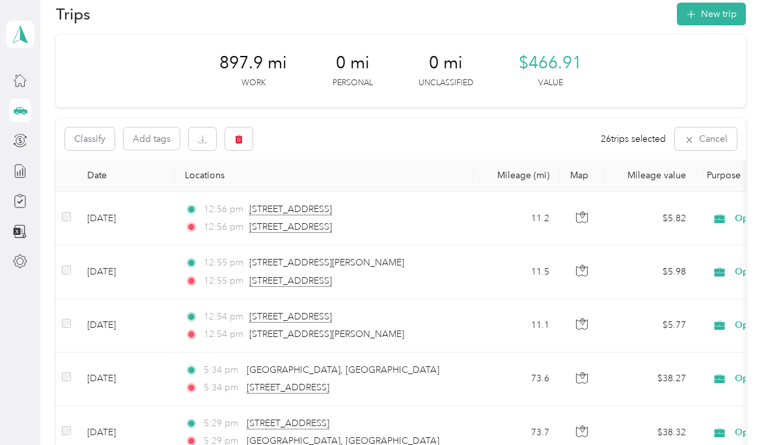
scroll to position [22, 0]
click at [198, 137] on icon "button" at bounding box center [202, 139] width 9 height 9
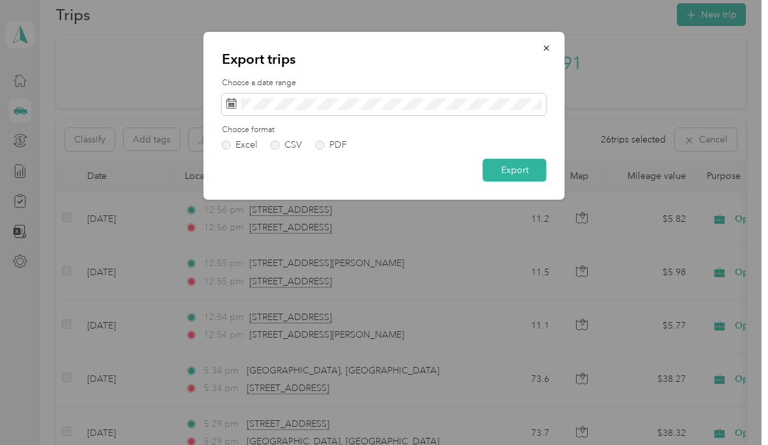
click at [517, 167] on button "Export" at bounding box center [515, 170] width 64 height 23
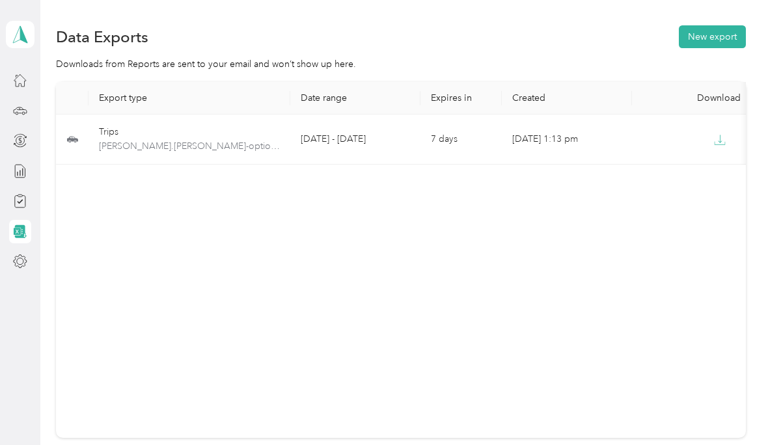
click at [727, 140] on button "button" at bounding box center [719, 138] width 23 height 23
click at [65, 167] on div "Reports" at bounding box center [58, 171] width 50 height 32
click at [69, 172] on div "Reports" at bounding box center [58, 171] width 50 height 32
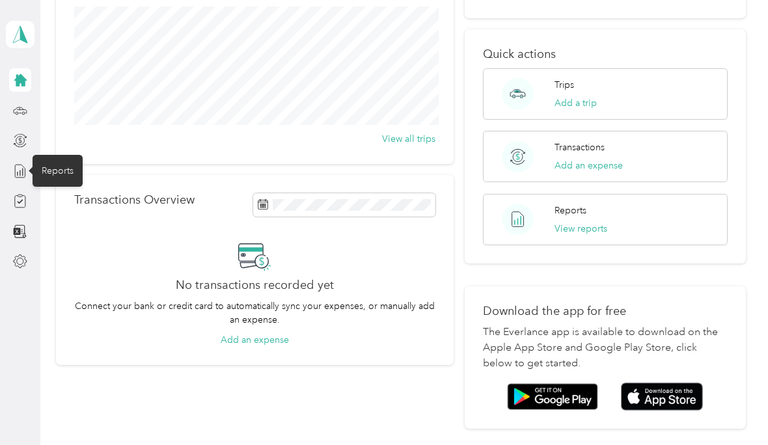
scroll to position [168, 0]
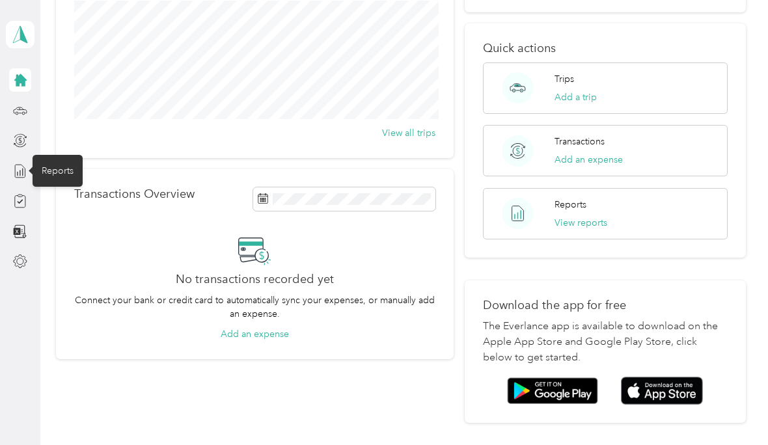
click at [601, 216] on button "View reports" at bounding box center [580, 223] width 53 height 14
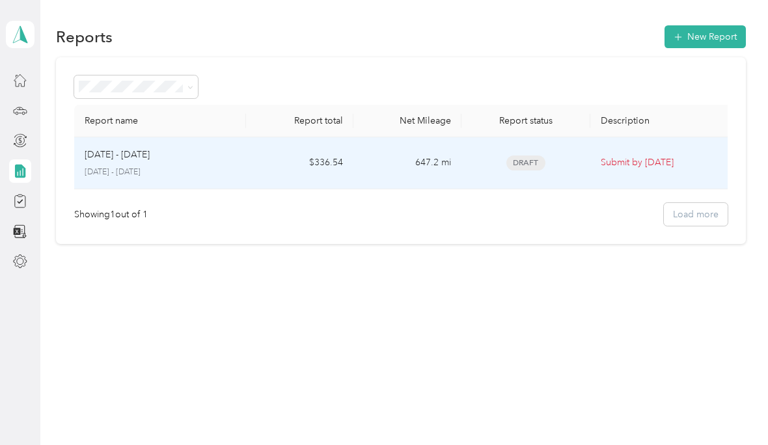
click at [546, 158] on div "Draft" at bounding box center [526, 162] width 108 height 15
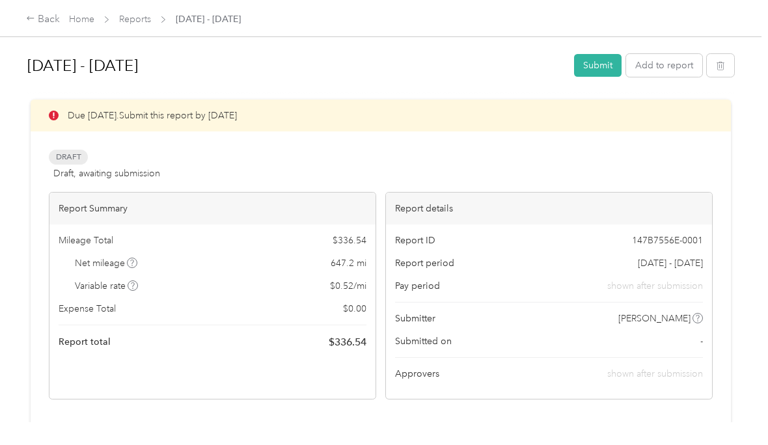
click at [617, 58] on button "Submit" at bounding box center [597, 65] width 47 height 23
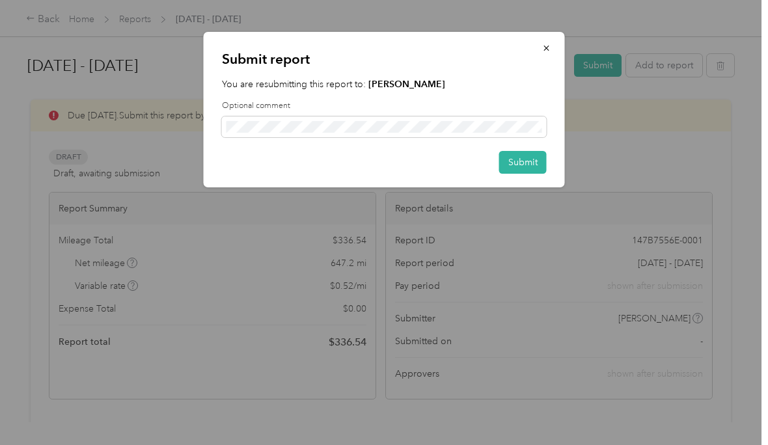
click at [531, 170] on button "Submit" at bounding box center [522, 162] width 47 height 23
